Goal: Task Accomplishment & Management: Use online tool/utility

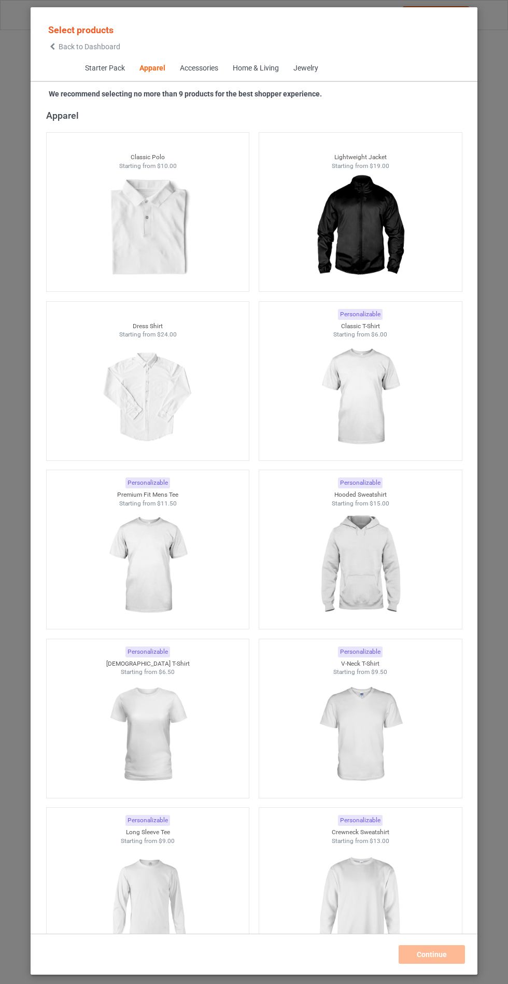
click at [360, 578] on img at bounding box center [360, 566] width 93 height 116
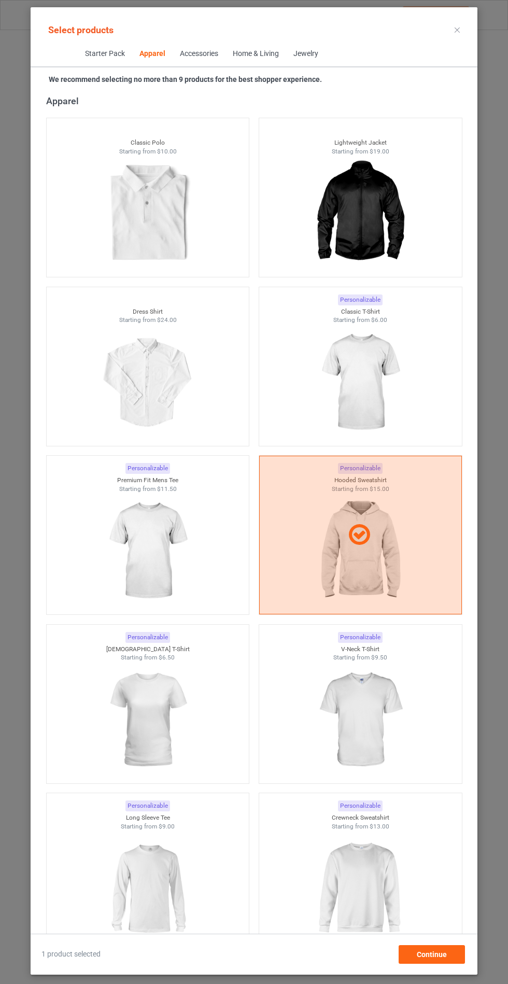
scroll to position [60, 0]
click at [427, 957] on span "Continue" at bounding box center [432, 955] width 30 height 8
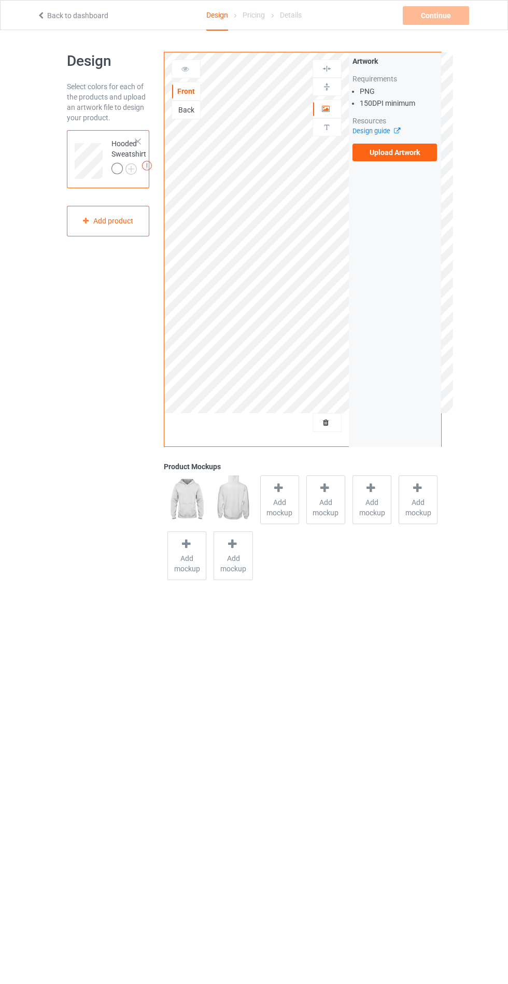
click at [291, 508] on span "Add mockup" at bounding box center [280, 507] width 38 height 21
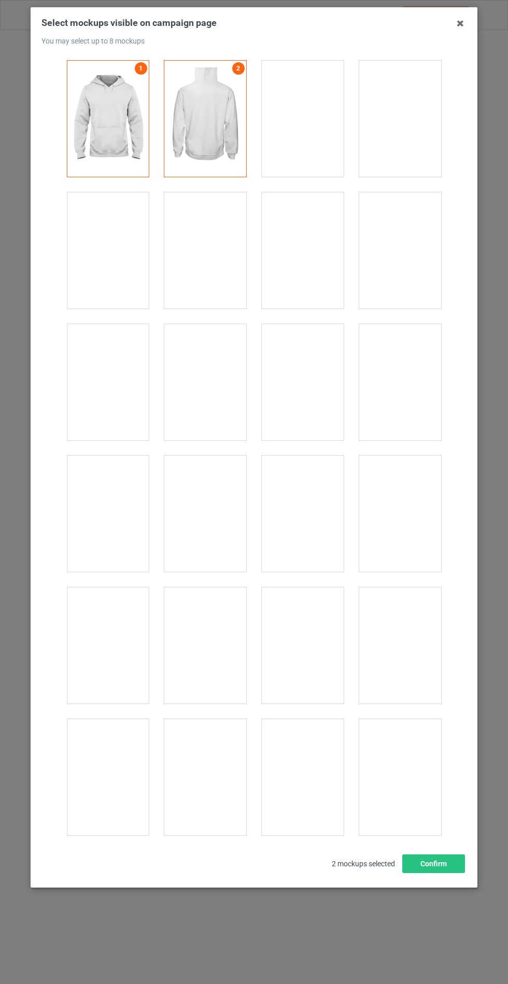
scroll to position [8369, 0]
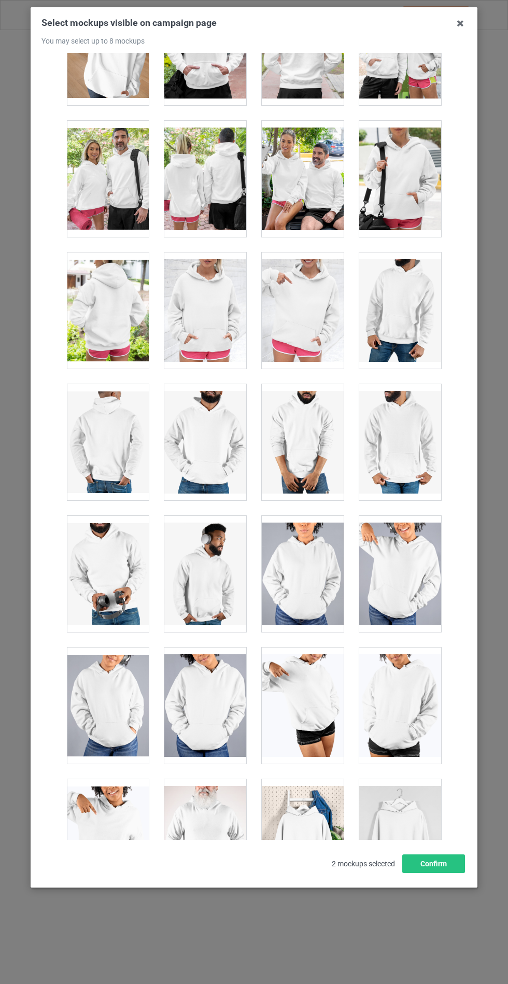
click at [212, 322] on div at bounding box center [205, 311] width 82 height 116
click at [435, 873] on button "Confirm" at bounding box center [433, 864] width 63 height 19
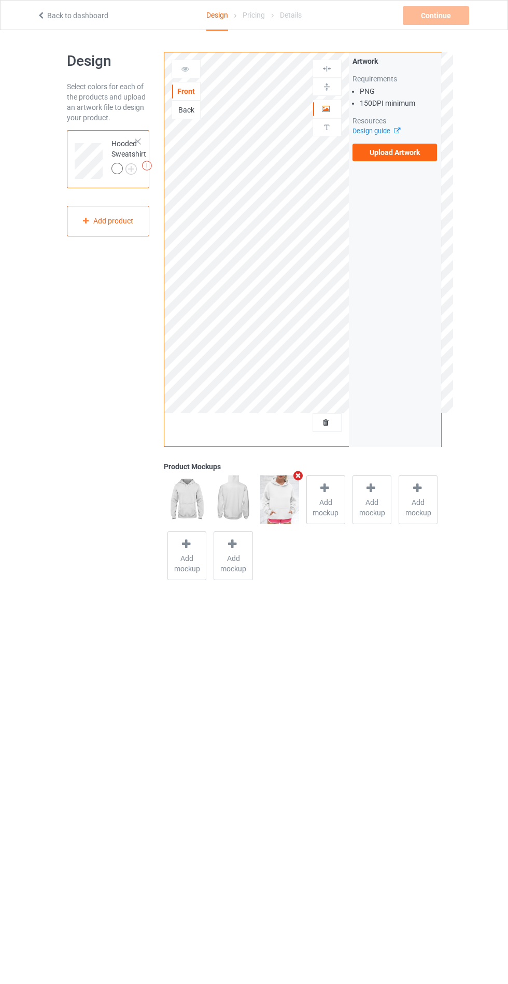
click at [0, 0] on img at bounding box center [0, 0] width 0 height 0
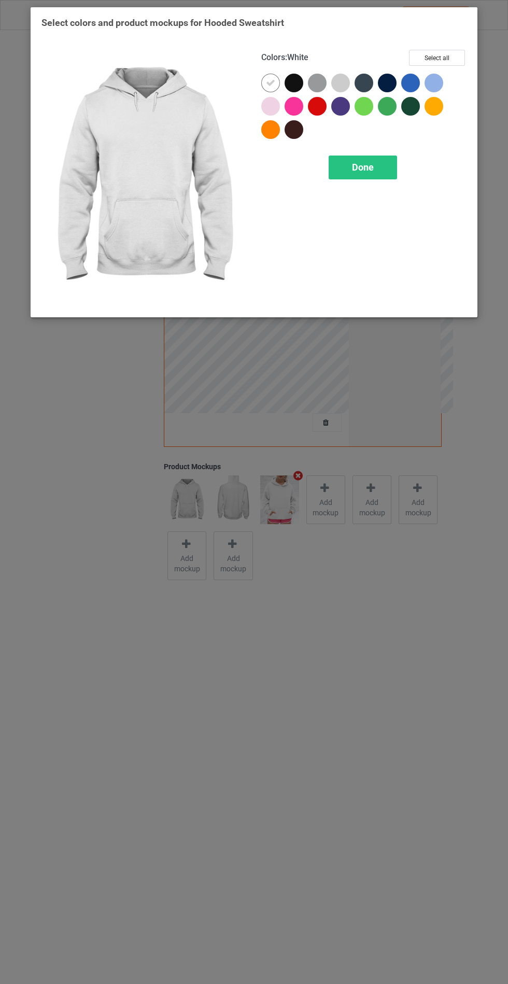
click at [310, 74] on div at bounding box center [319, 85] width 23 height 23
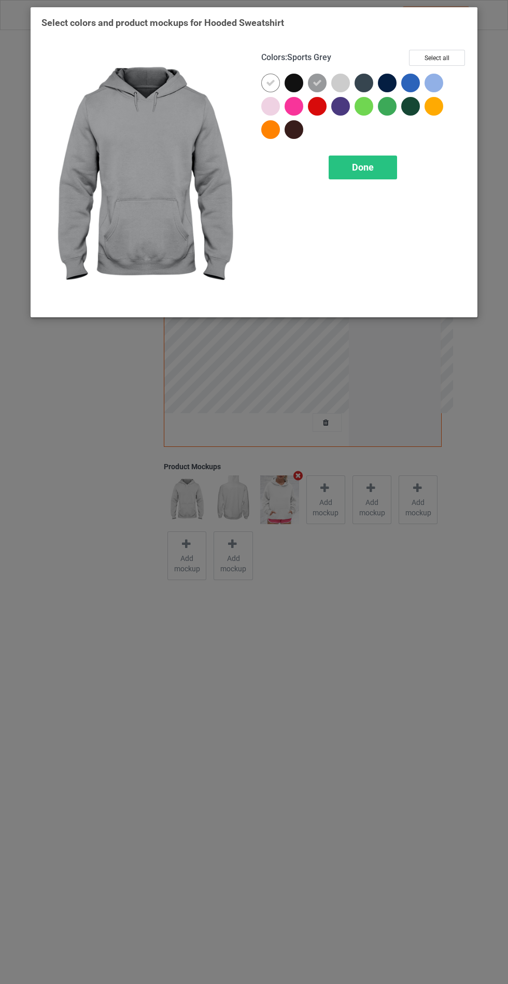
click at [302, 74] on div at bounding box center [296, 85] width 23 height 23
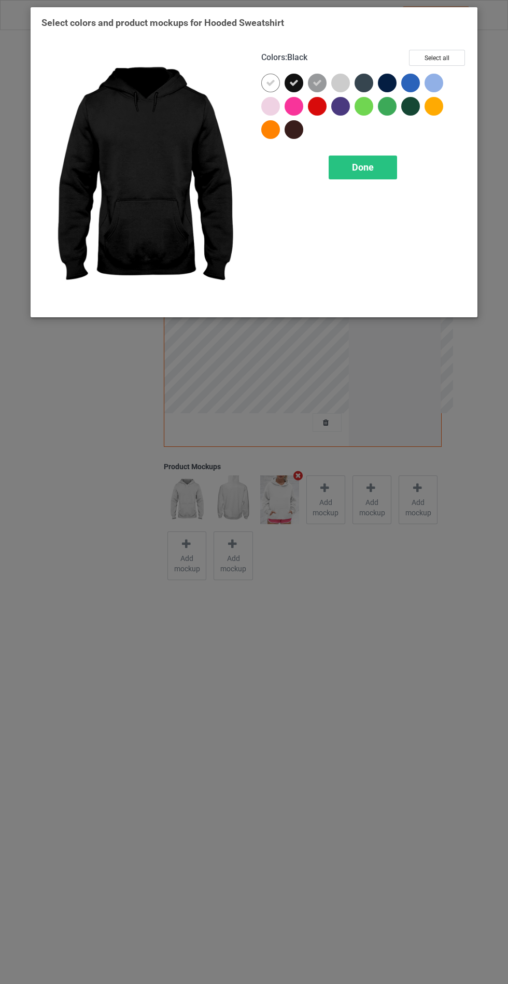
click at [405, 92] on div at bounding box center [412, 85] width 23 height 23
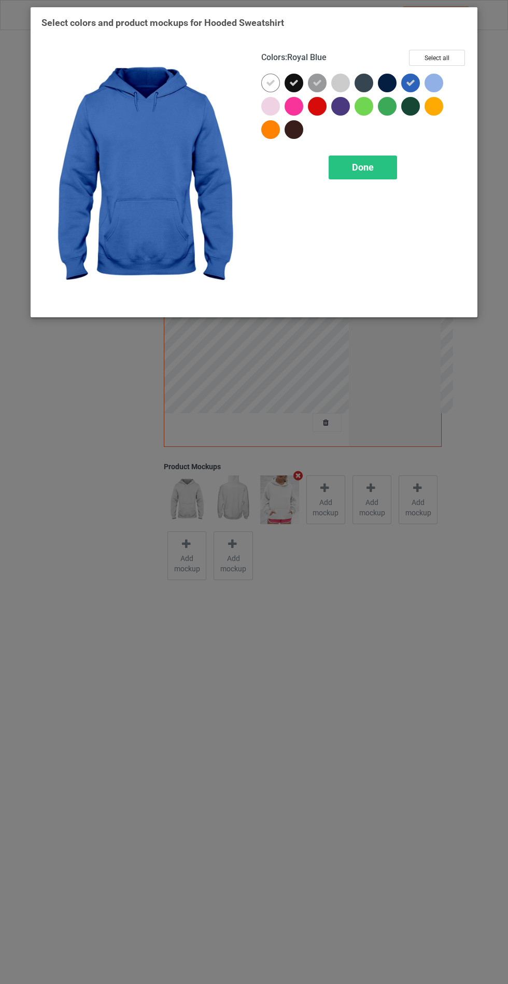
click at [410, 113] on div at bounding box center [410, 106] width 19 height 19
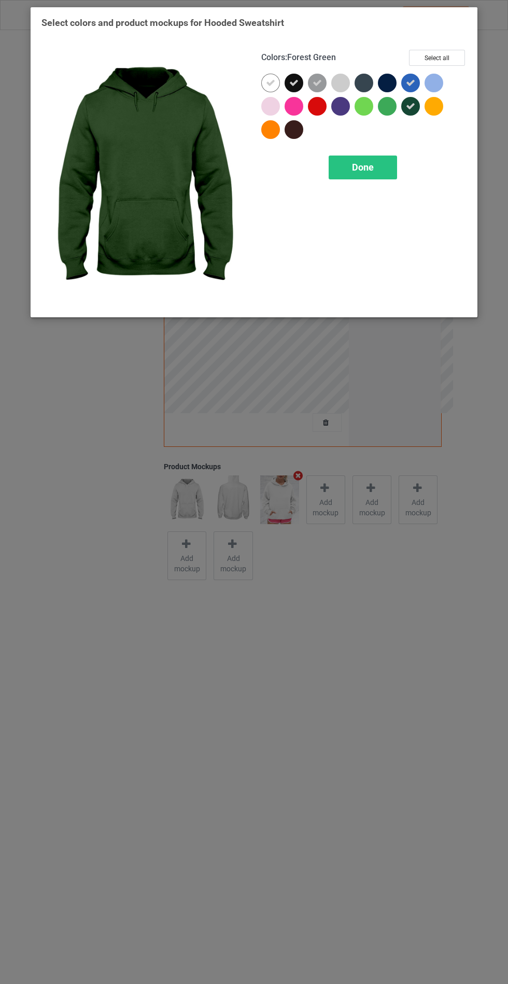
click at [382, 81] on div at bounding box center [387, 83] width 19 height 19
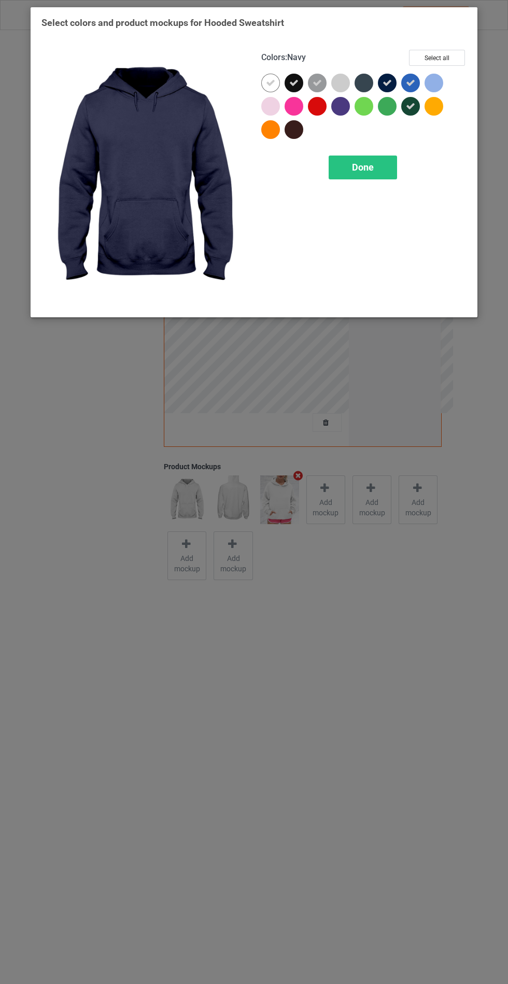
click at [304, 137] on div at bounding box center [296, 131] width 23 height 23
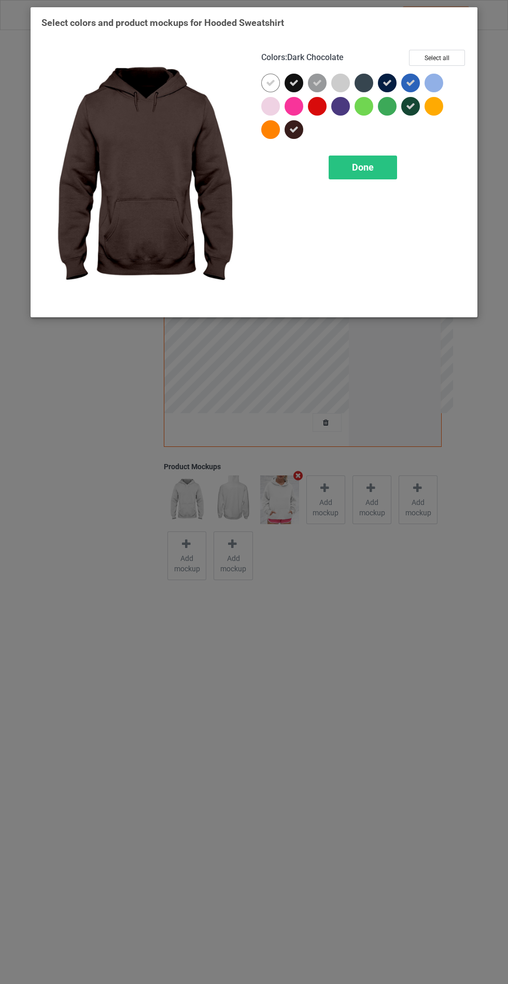
click at [387, 82] on icon at bounding box center [387, 82] width 9 height 9
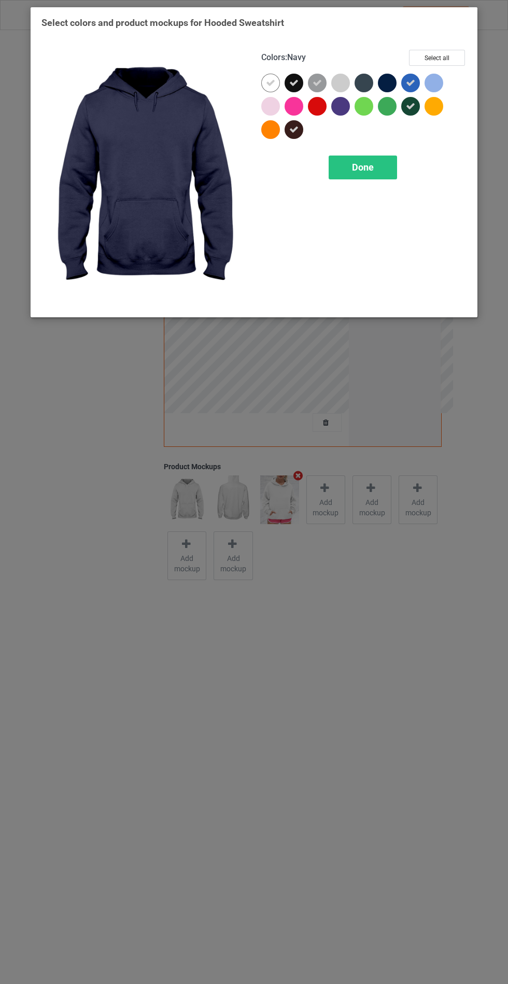
click at [371, 80] on div at bounding box center [364, 83] width 19 height 19
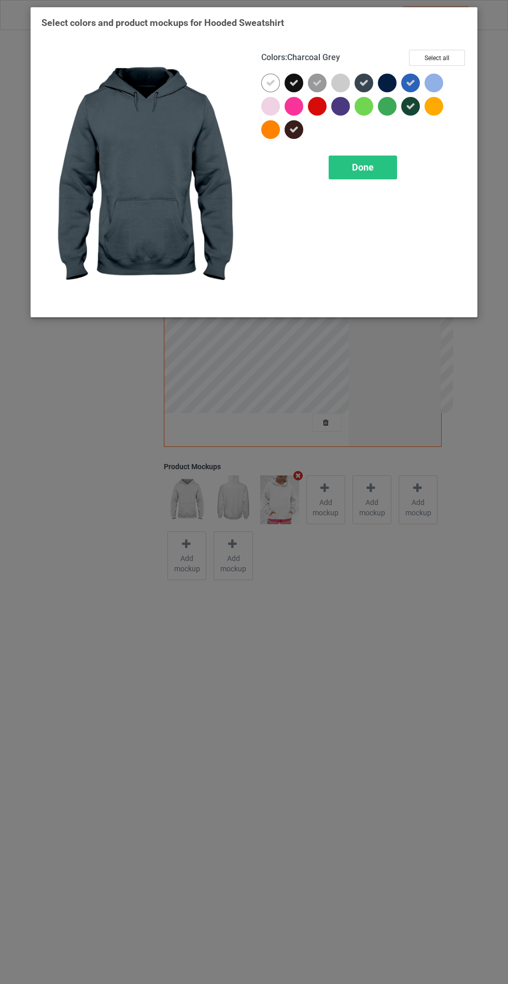
click at [393, 77] on div at bounding box center [387, 83] width 19 height 19
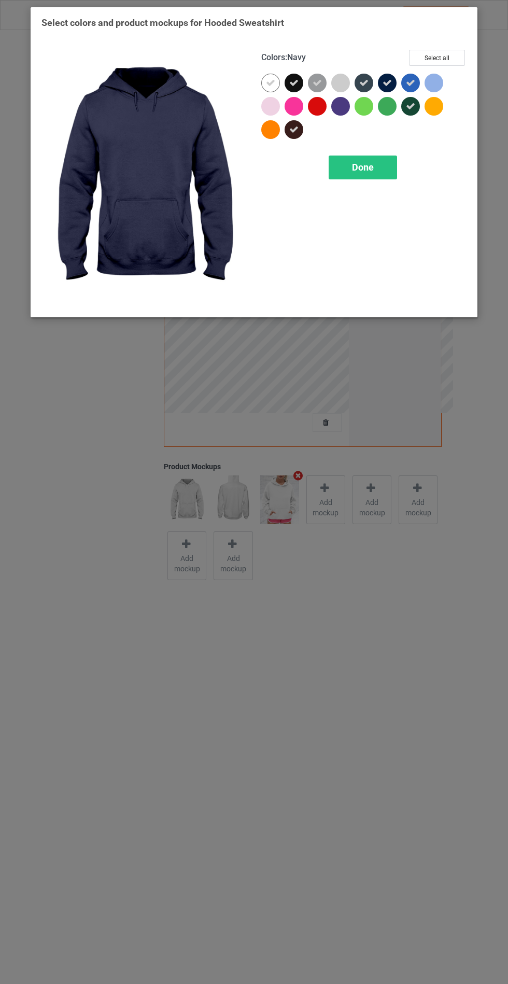
click at [373, 162] on span "Done" at bounding box center [363, 167] width 22 height 11
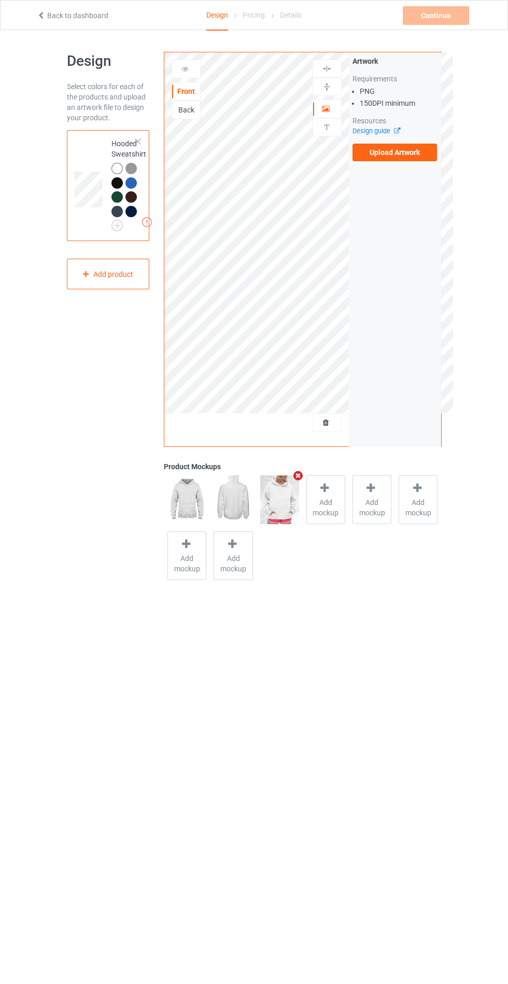
click at [414, 156] on label "Upload Artwork" at bounding box center [395, 153] width 85 height 18
click at [0, 0] on input "Upload Artwork" at bounding box center [0, 0] width 0 height 0
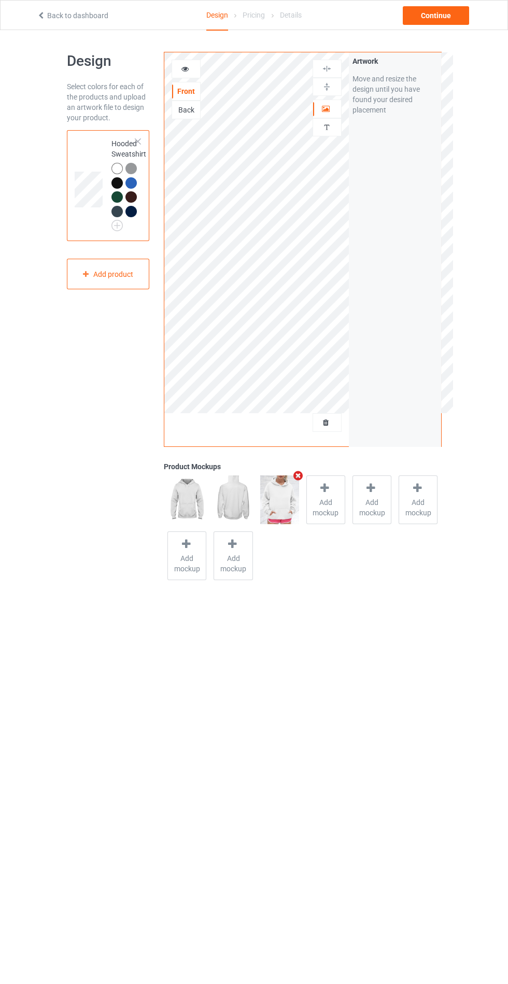
click at [183, 64] on icon at bounding box center [185, 67] width 9 height 7
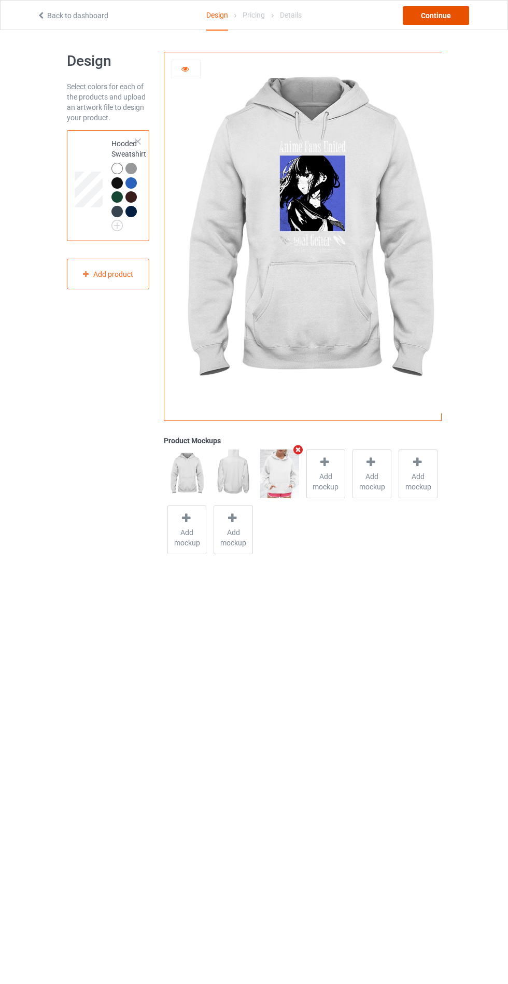
click at [439, 13] on div "Continue" at bounding box center [436, 15] width 66 height 19
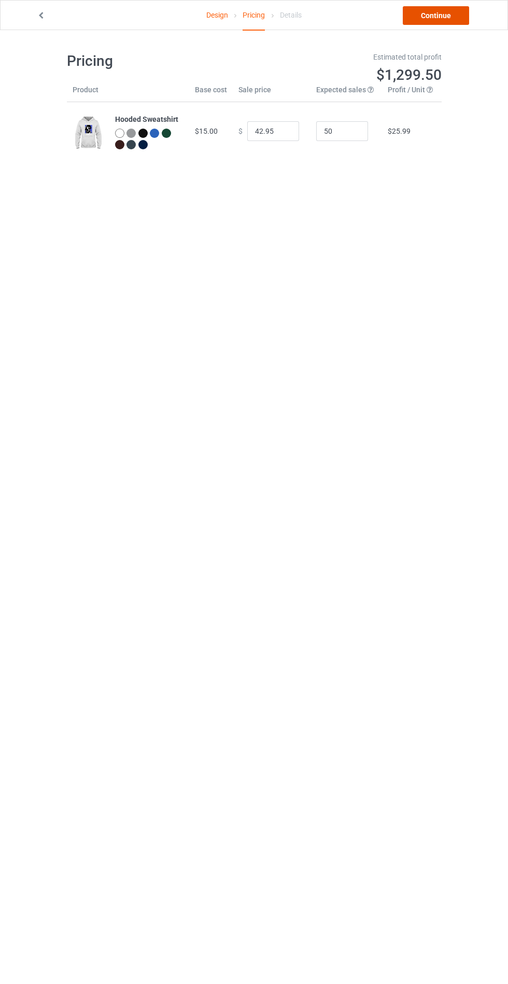
click at [439, 13] on link "Continue" at bounding box center [436, 15] width 66 height 19
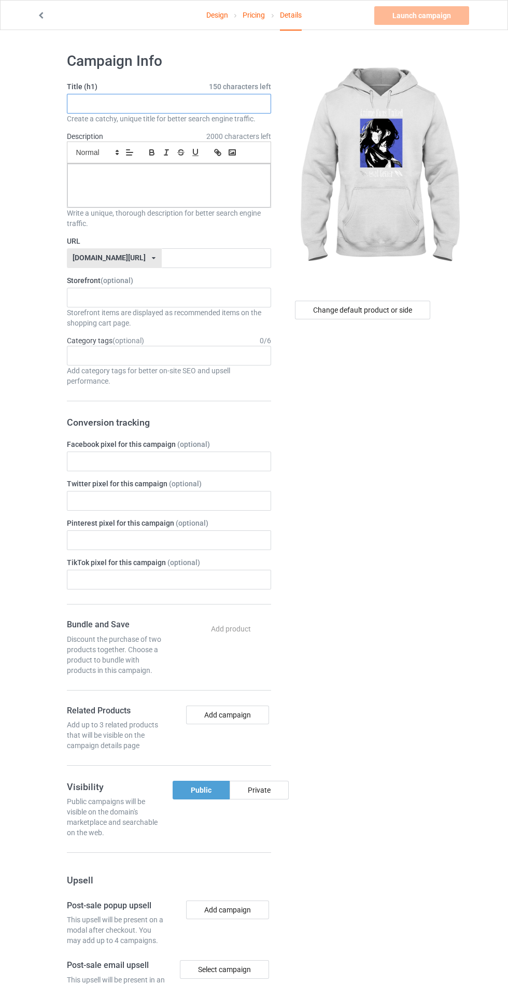
click at [242, 103] on input "text" at bounding box center [169, 104] width 204 height 20
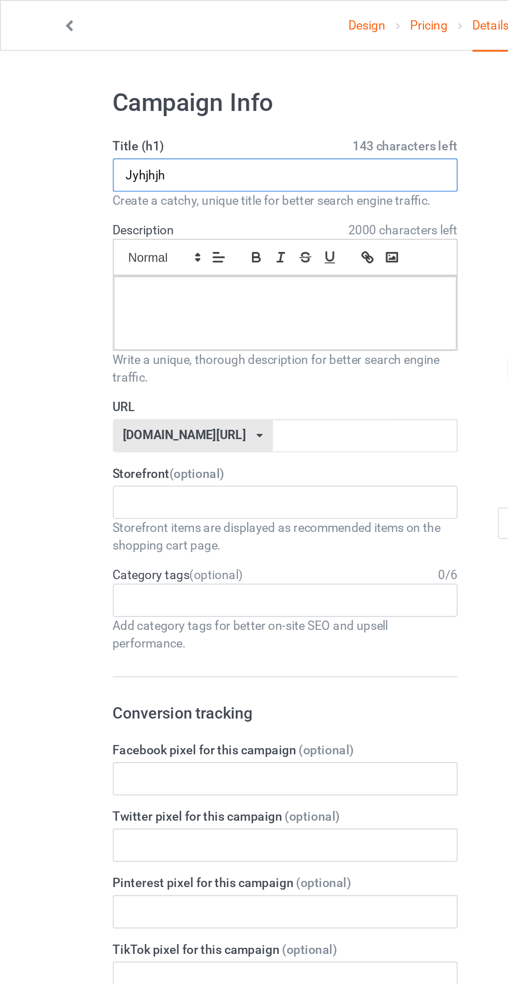
type input "Jyhjhjh"
click at [235, 181] on div at bounding box center [168, 186] width 203 height 44
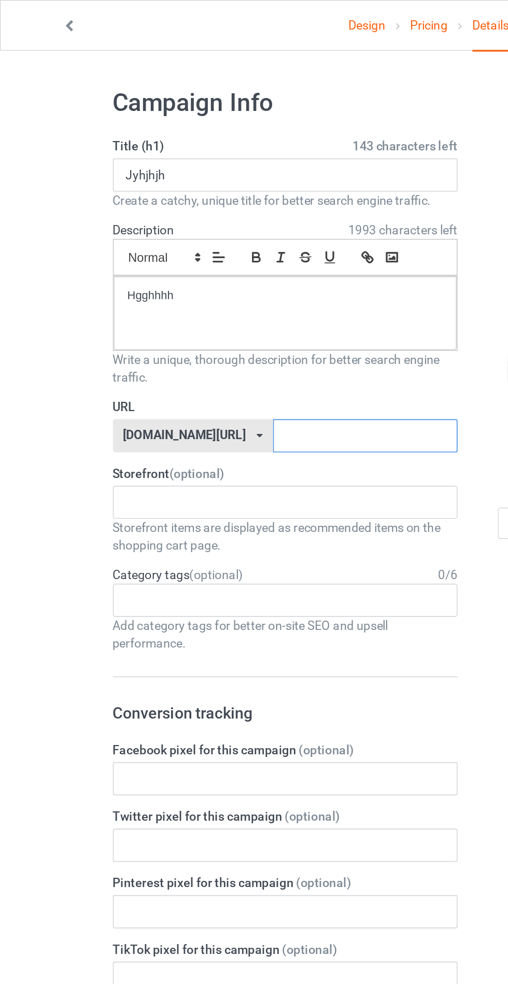
click at [220, 260] on input "text" at bounding box center [216, 258] width 109 height 20
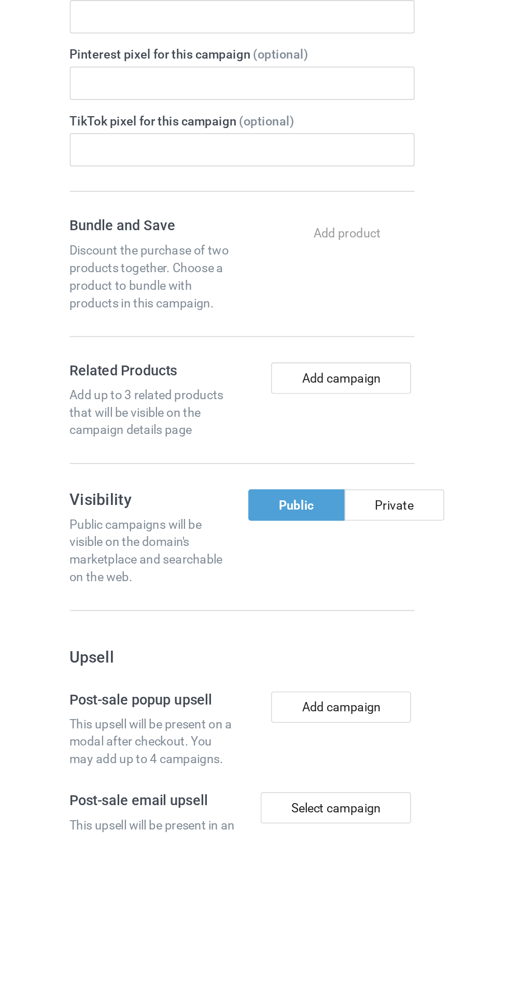
type input "Fhsfcr"
click at [260, 784] on div "Private" at bounding box center [259, 790] width 59 height 19
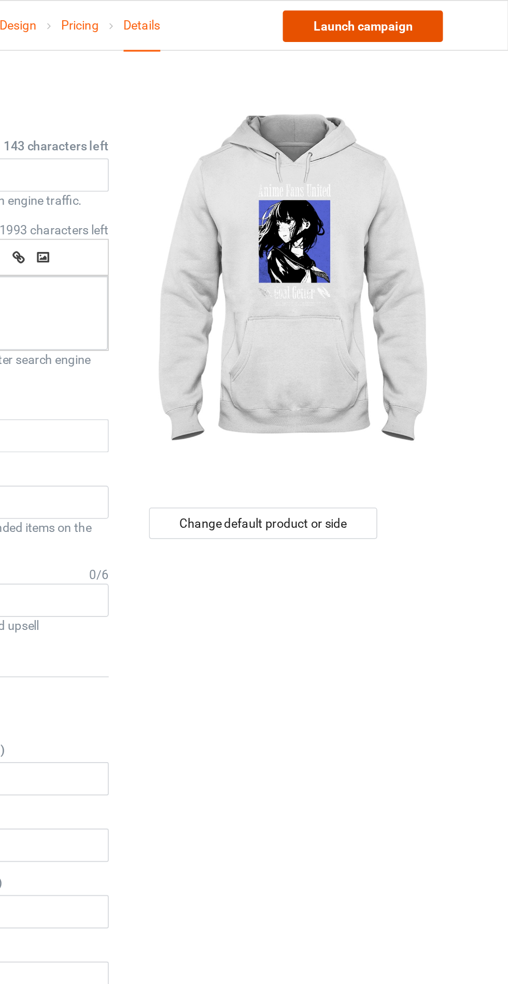
click at [445, 14] on link "Launch campaign" at bounding box center [421, 15] width 95 height 19
